Goal: Task Accomplishment & Management: Use online tool/utility

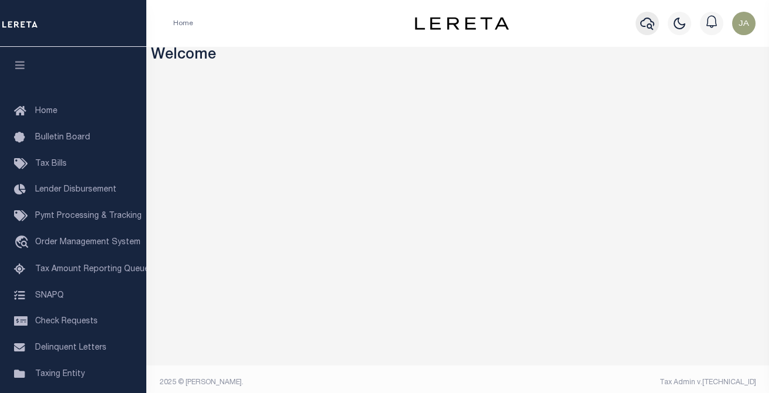
click at [652, 22] on icon "button" at bounding box center [647, 24] width 14 height 12
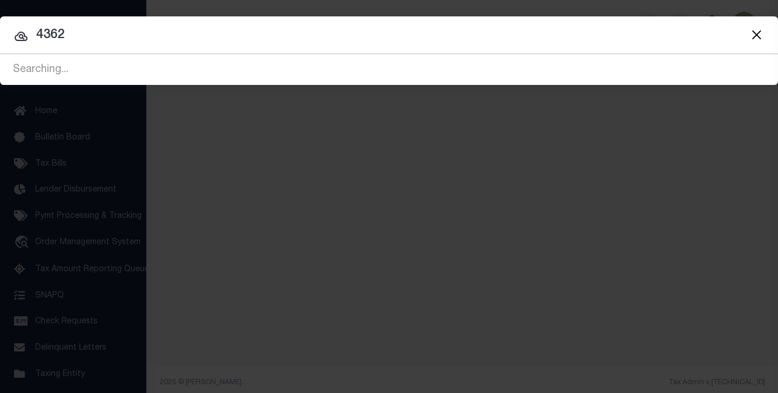
type input "4362"
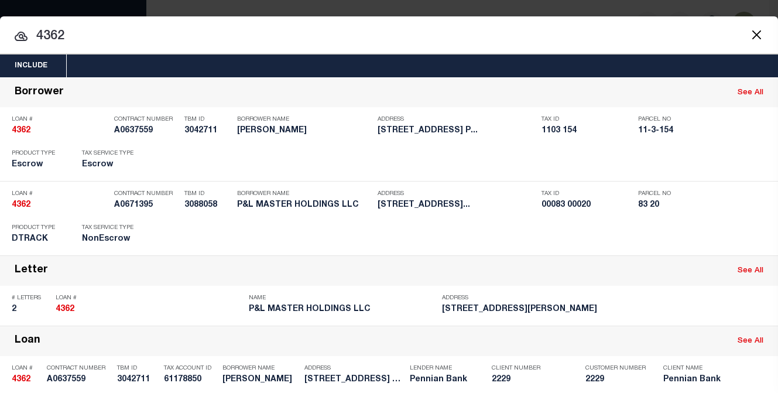
click at [529, 9] on div "Include Loans TBM Customers Borrowers Payments (Lender Non-Disb) Payments (Lend…" at bounding box center [389, 196] width 778 height 393
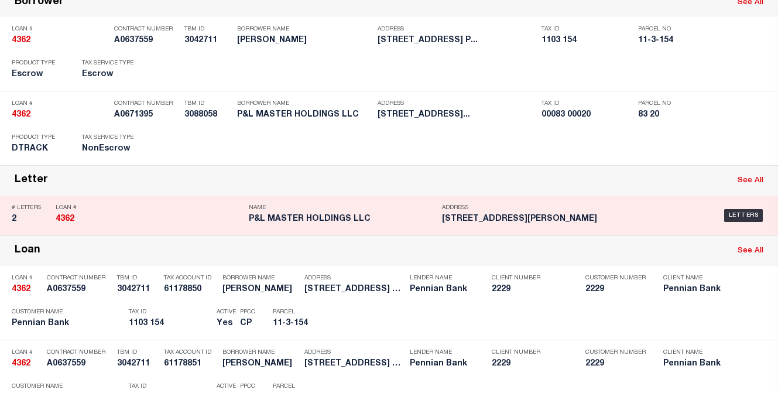
scroll to position [117, 0]
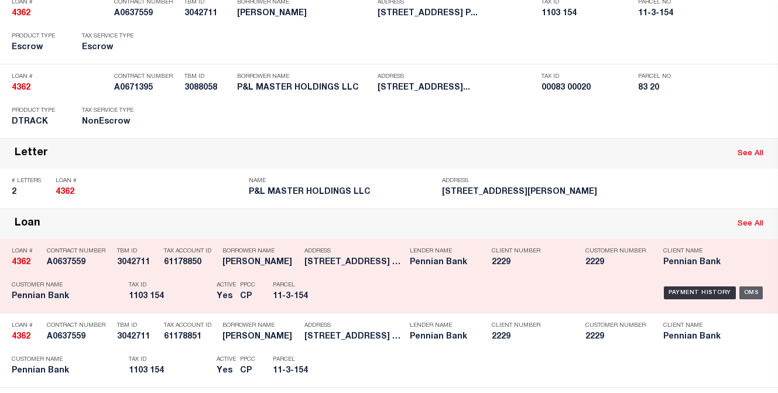
click at [747, 290] on div "OMS" at bounding box center [751, 292] width 24 height 13
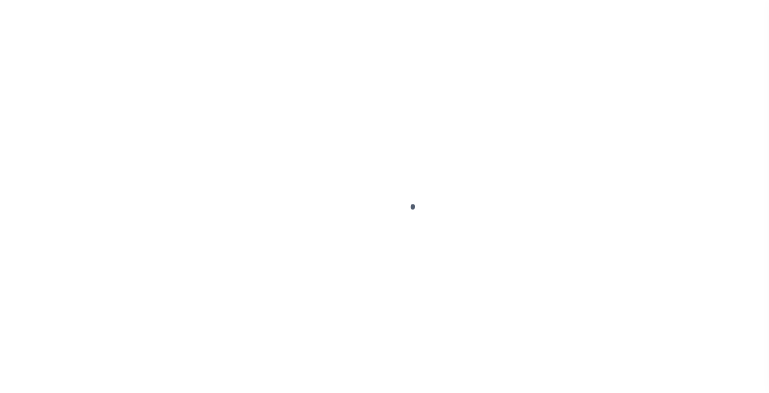
type input "4362"
type input "[PERSON_NAME]"
select select
select select "Escrow"
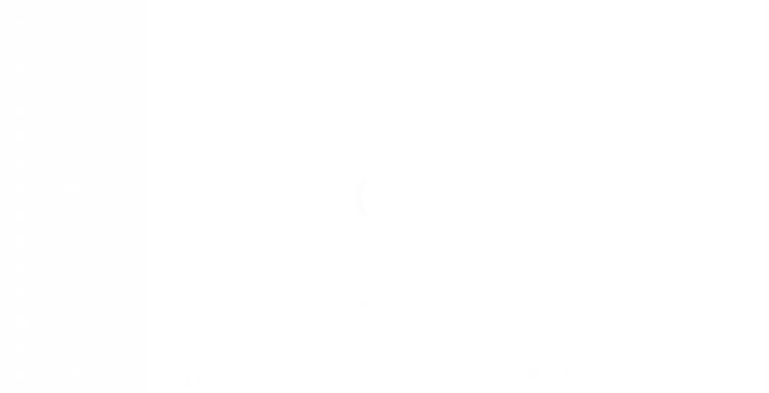
type input "[STREET_ADDRESS]"
type input "1103 154"
select select
type input "[GEOGRAPHIC_DATA] 17082"
type input "PA"
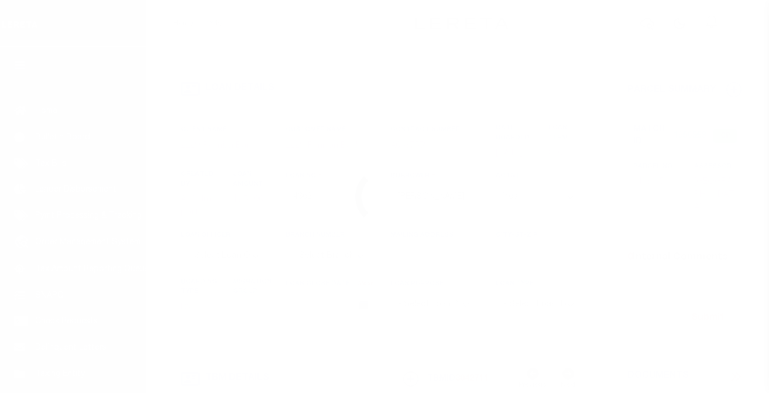
select select
type textarea "Liability subject to parcel provided"
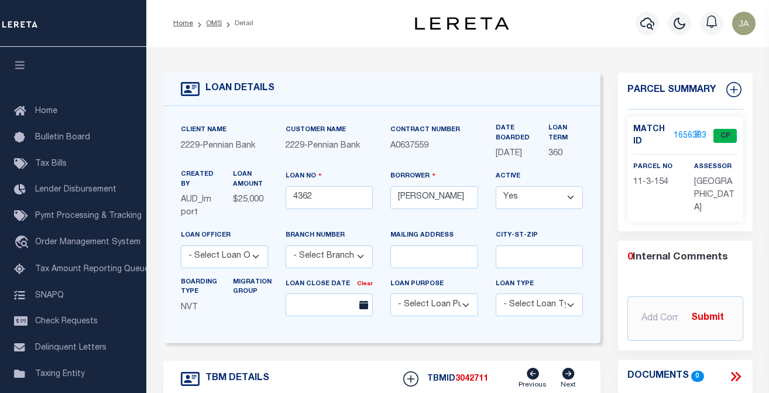
click at [678, 134] on link "1656383" at bounding box center [690, 136] width 33 height 12
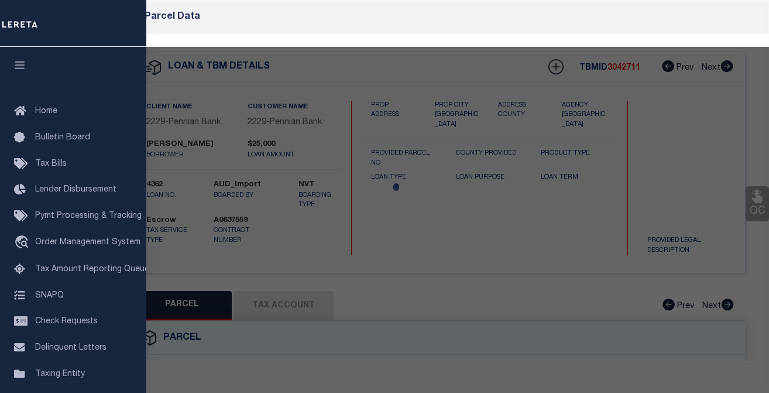
checkbox input "false"
select select "CP"
type input "[GEOGRAPHIC_DATA]"
select select
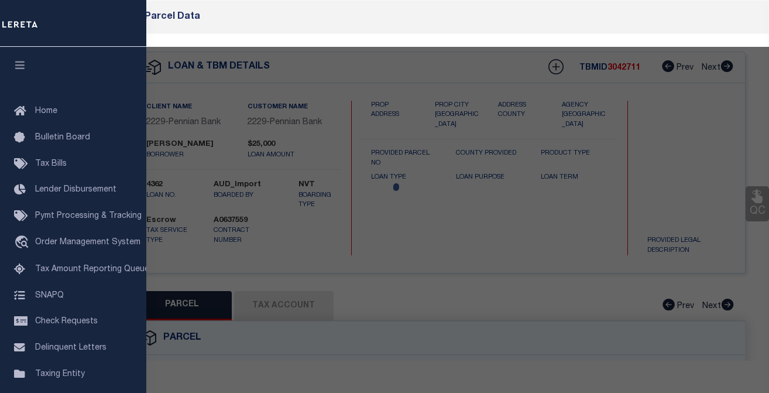
type input "[STREET_ADDRESS]"
checkbox input "false"
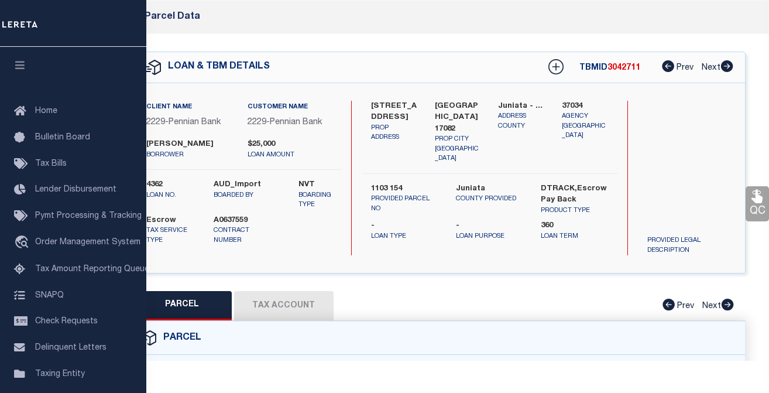
click at [310, 302] on button "Tax Account" at bounding box center [284, 305] width 100 height 29
select select "100"
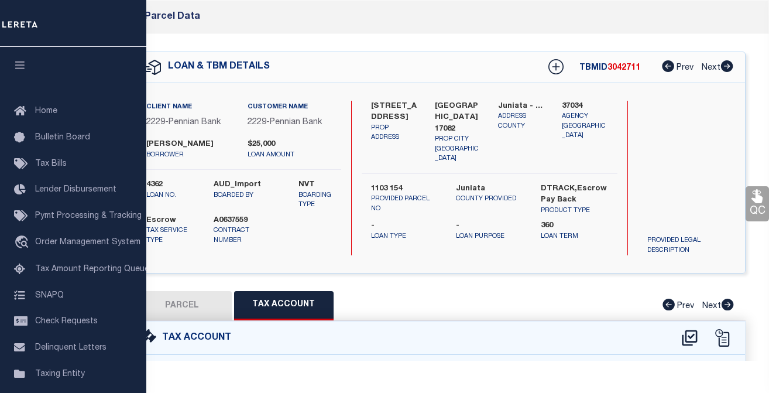
select select "100"
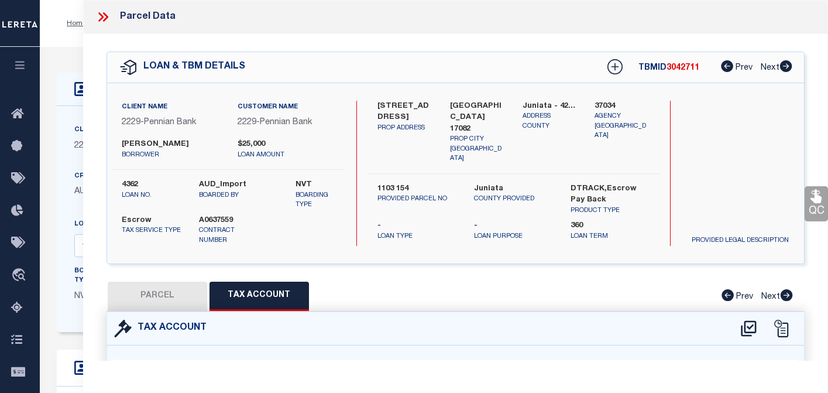
click at [102, 15] on icon at bounding box center [102, 16] width 15 height 15
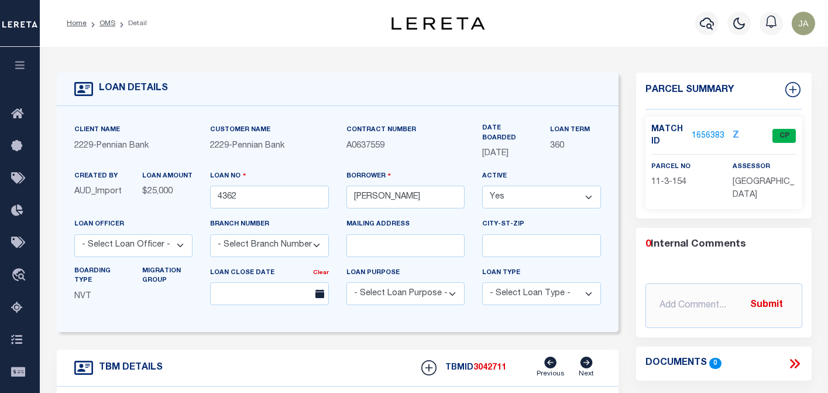
click at [584, 17] on div "Profile Sign out" at bounding box center [661, 23] width 318 height 41
click at [704, 22] on icon "button" at bounding box center [707, 23] width 14 height 14
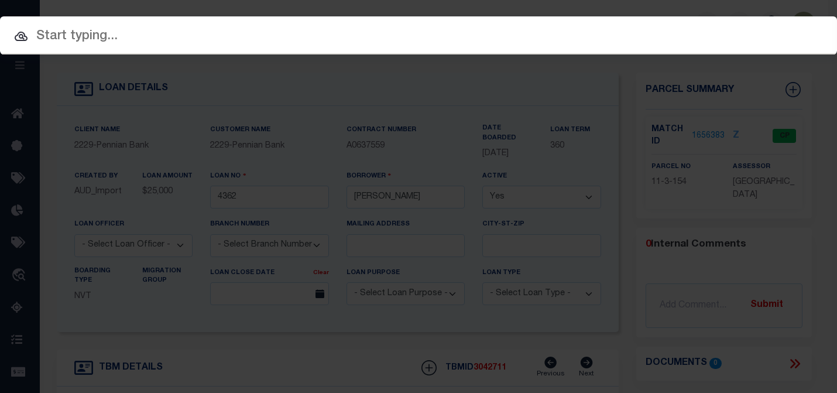
click at [105, 38] on input "text" at bounding box center [418, 36] width 837 height 20
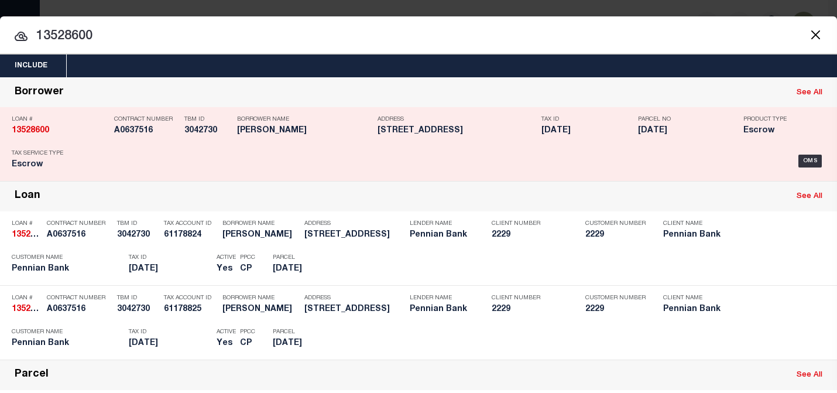
type input "13528600"
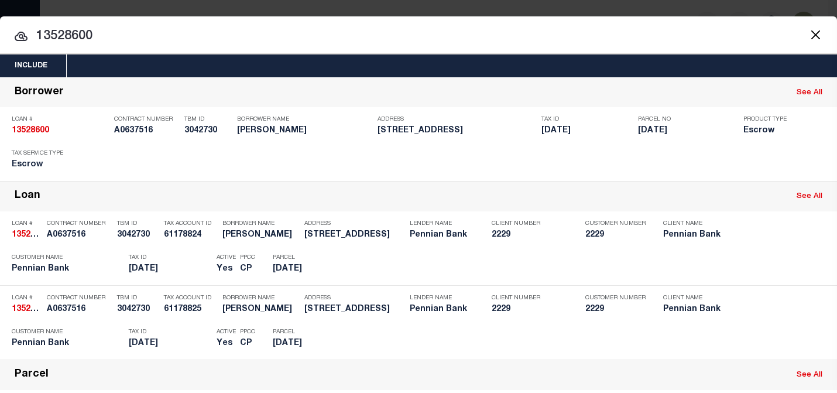
click at [588, 26] on input "13528600" at bounding box center [418, 36] width 837 height 20
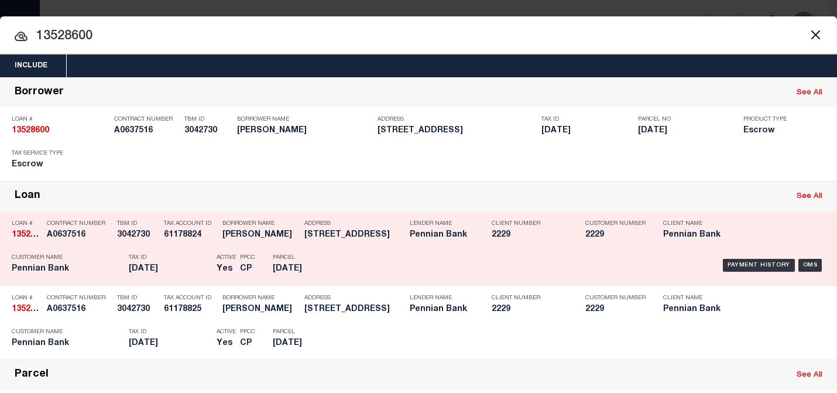
scroll to position [59, 0]
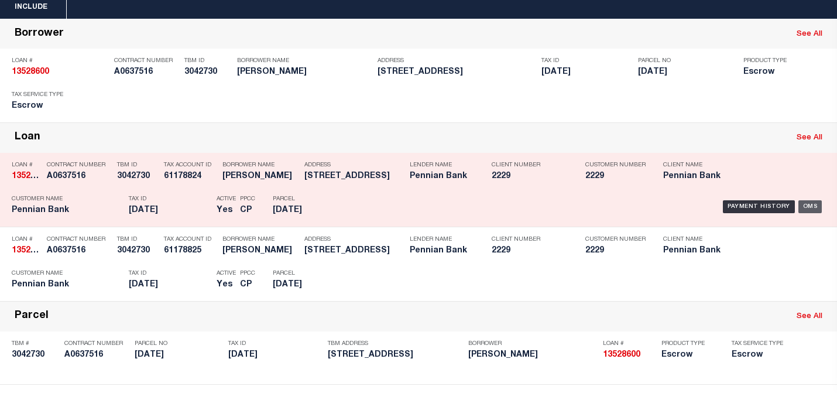
click at [769, 206] on div "OMS" at bounding box center [811, 206] width 24 height 13
type input "13528600"
type input "[PERSON_NAME]"
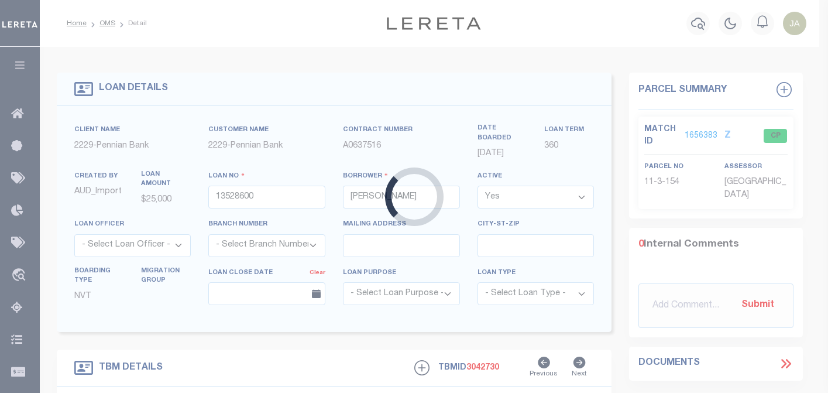
type input "[STREET_ADDRESS]"
type input "1102 011"
select select
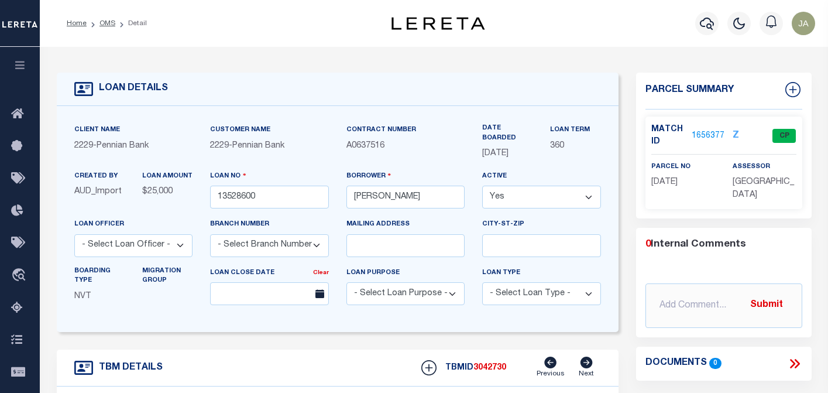
click at [565, 26] on div "Profile Sign out" at bounding box center [661, 23] width 318 height 41
click at [704, 23] on icon "button" at bounding box center [707, 23] width 14 height 14
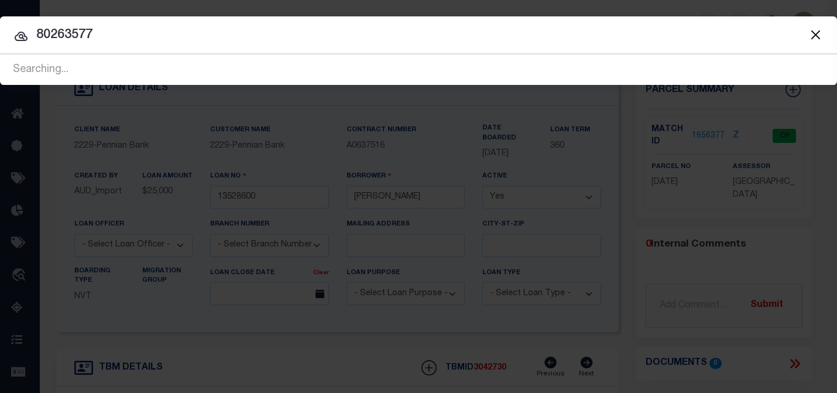
type input "80263577"
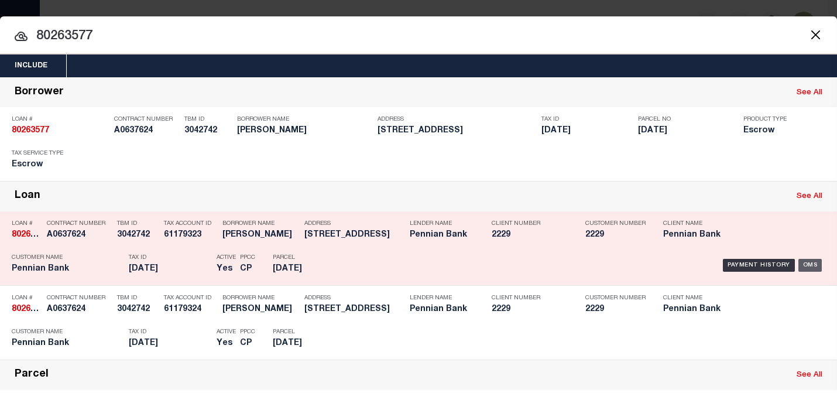
click at [769, 262] on div "OMS" at bounding box center [811, 265] width 24 height 13
type input "80263577"
type input "[PERSON_NAME]"
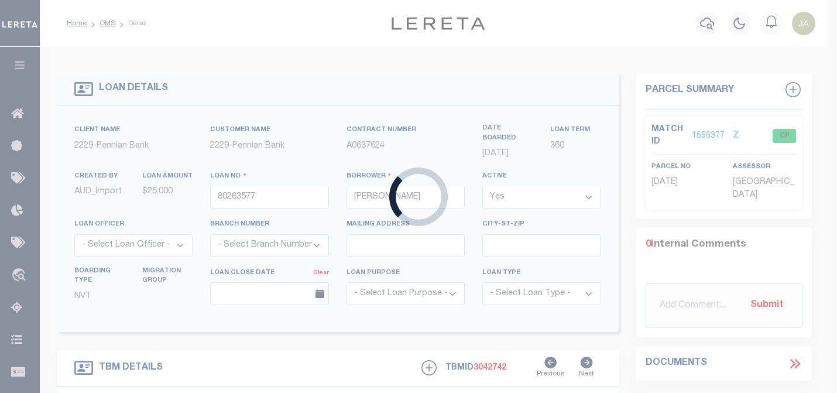
type input "[STREET_ADDRESS]"
type input "1103 013"
select select
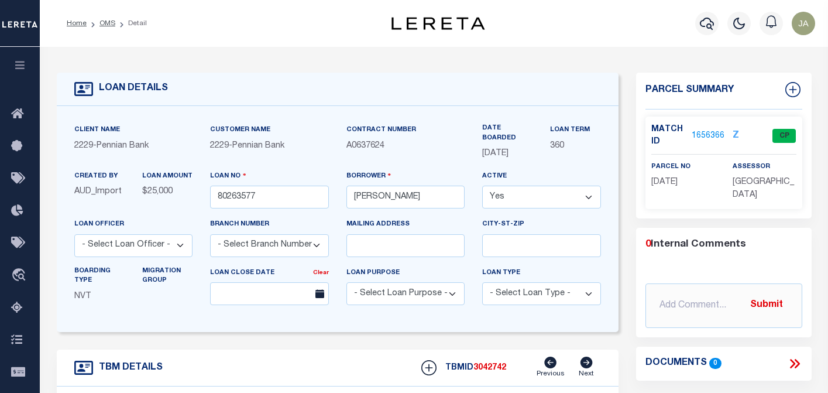
click at [557, 28] on div "Profile Sign out" at bounding box center [661, 23] width 318 height 41
click at [708, 25] on icon "button" at bounding box center [707, 24] width 14 height 12
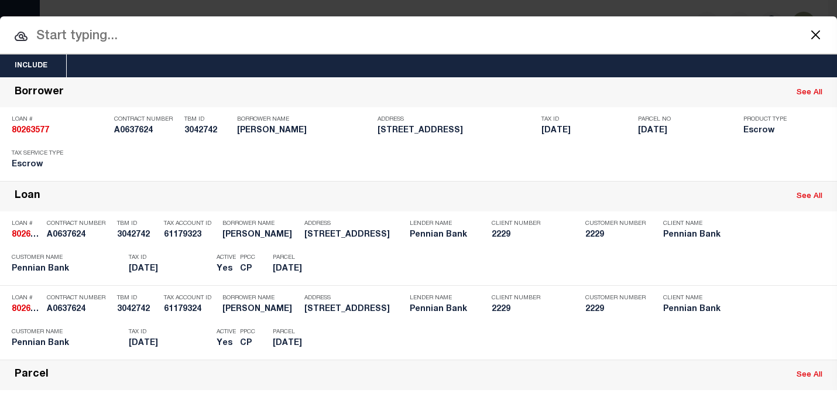
paste input "80281603"
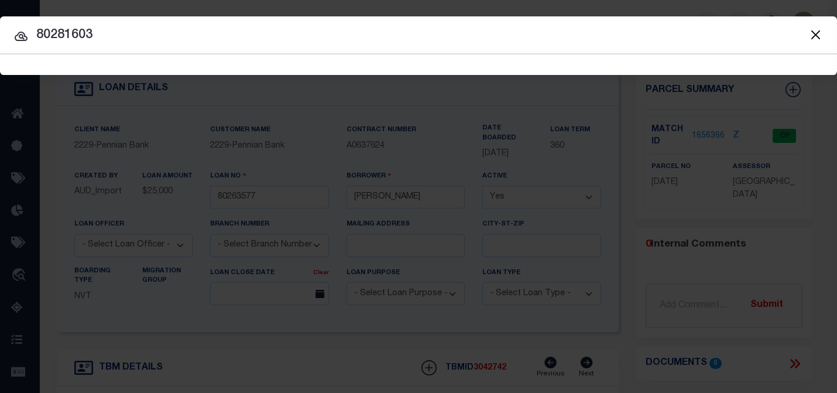
type input "80281603"
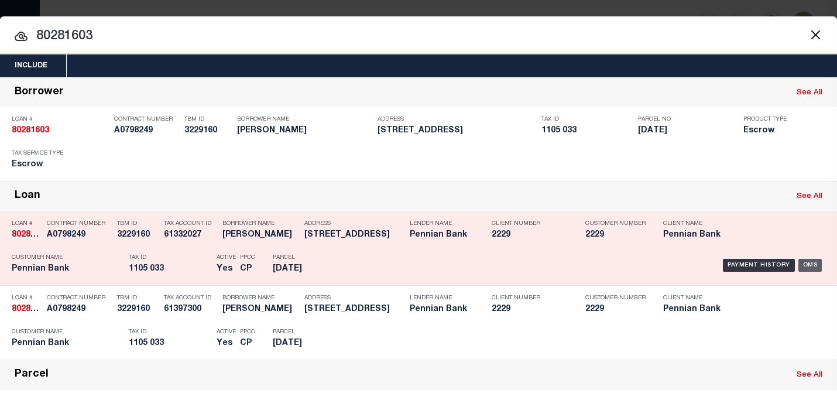
click at [769, 265] on div "OMS" at bounding box center [811, 265] width 24 height 13
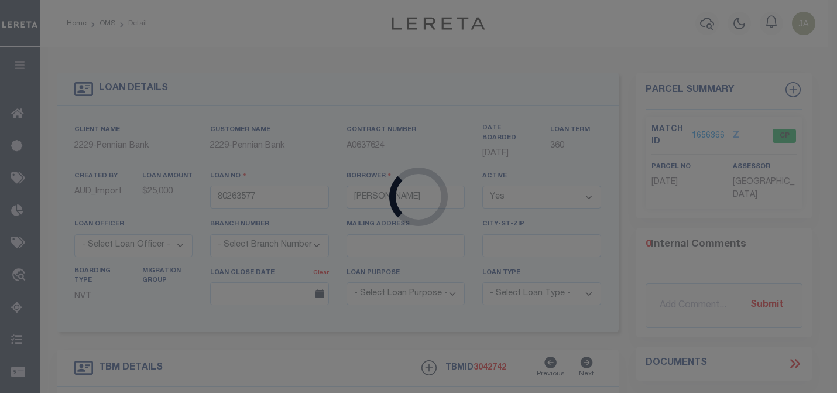
type input "80281603"
type input "[PERSON_NAME]"
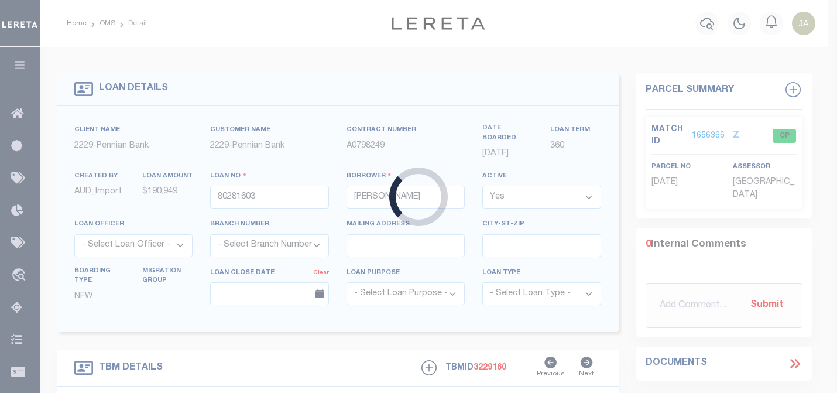
type input "[STREET_ADDRESS]"
type input "[PHONE_NUMBER]"
select select
type input "[GEOGRAPHIC_DATA]-9714"
select select
